Goal: Task Accomplishment & Management: Manage account settings

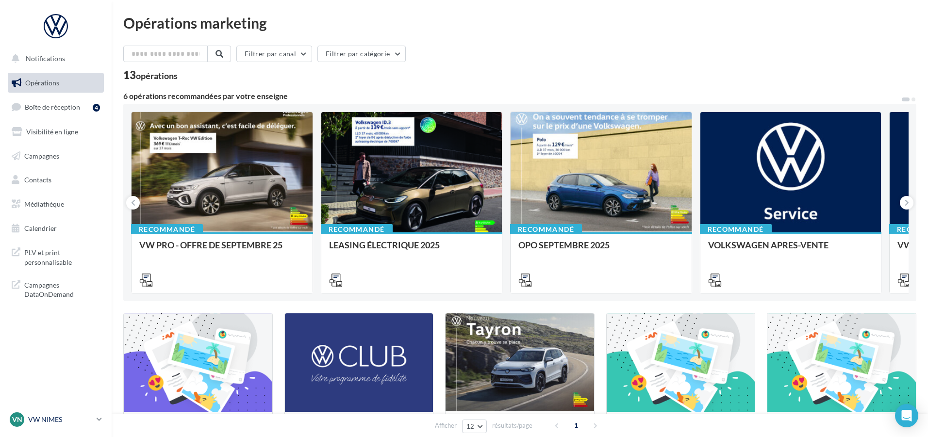
click at [44, 422] on p "VW NIMES" at bounding box center [60, 420] width 65 height 10
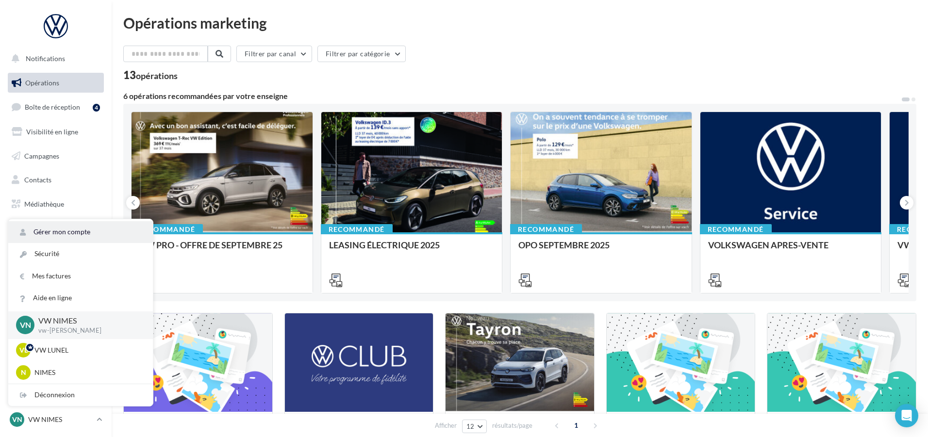
click at [55, 233] on link "Gérer mon compte" at bounding box center [80, 232] width 145 height 22
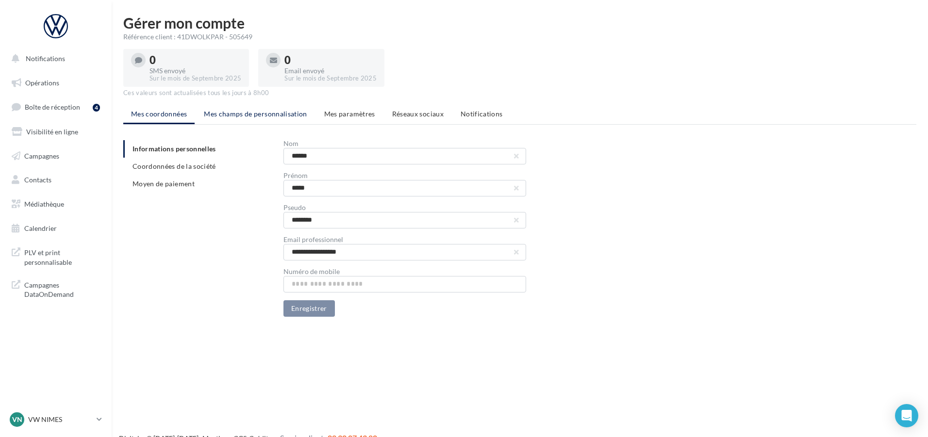
click at [236, 116] on span "Mes champs de personnalisation" at bounding box center [255, 114] width 103 height 8
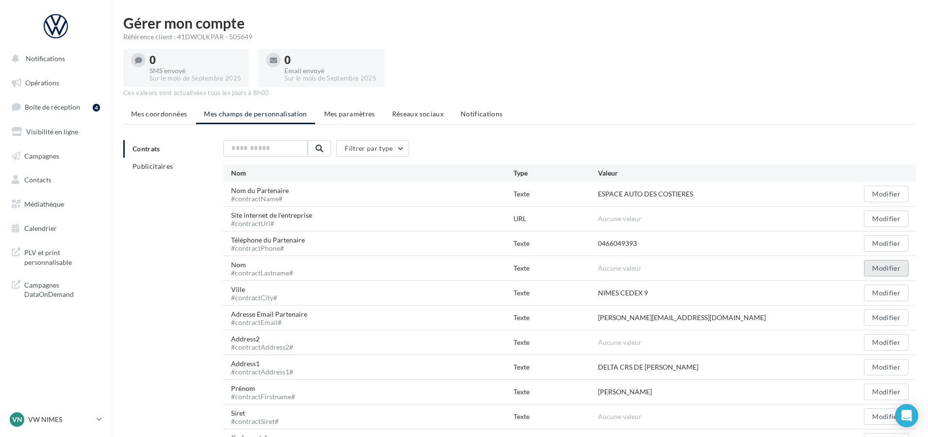
click at [888, 268] on button "Modifier" at bounding box center [886, 268] width 45 height 17
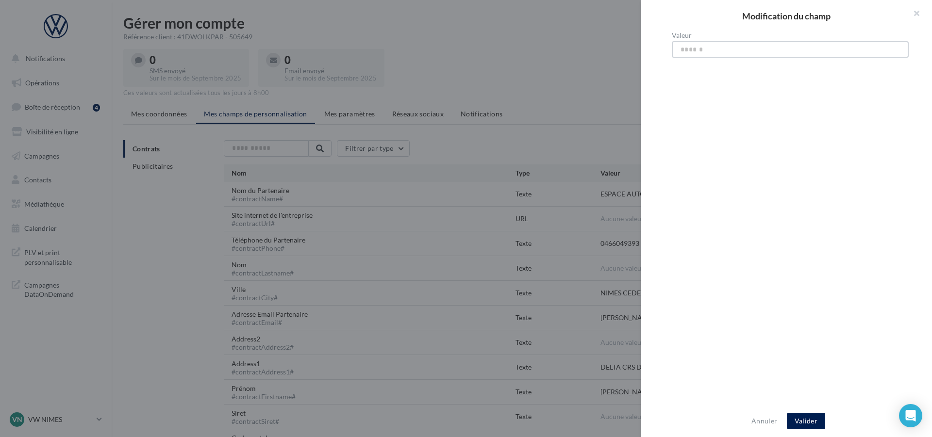
click at [687, 48] on input "Valeur" at bounding box center [790, 49] width 237 height 17
type input "**********"
click at [808, 419] on button "Valider" at bounding box center [806, 421] width 38 height 17
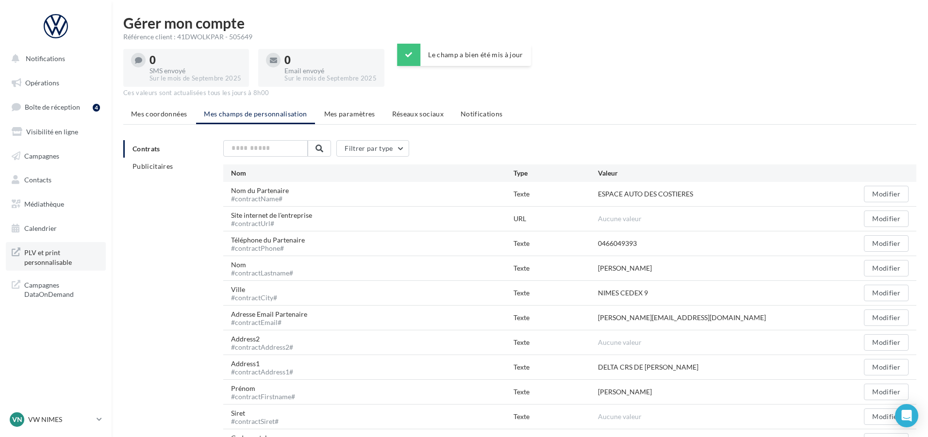
click at [43, 259] on span "PLV et print personnalisable" at bounding box center [62, 256] width 76 height 21
